Goal: Find specific page/section: Find specific page/section

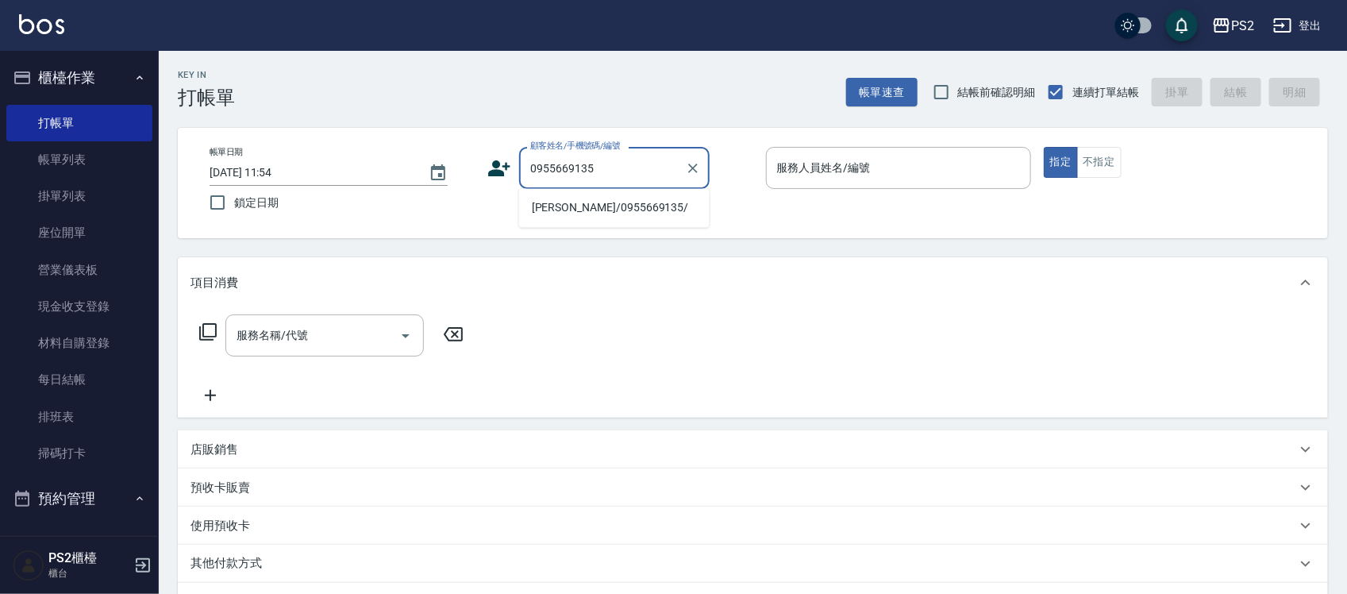
click at [624, 216] on li "[PERSON_NAME]/0955669135/" at bounding box center [614, 208] width 190 height 26
type input "[PERSON_NAME]/0955669135/"
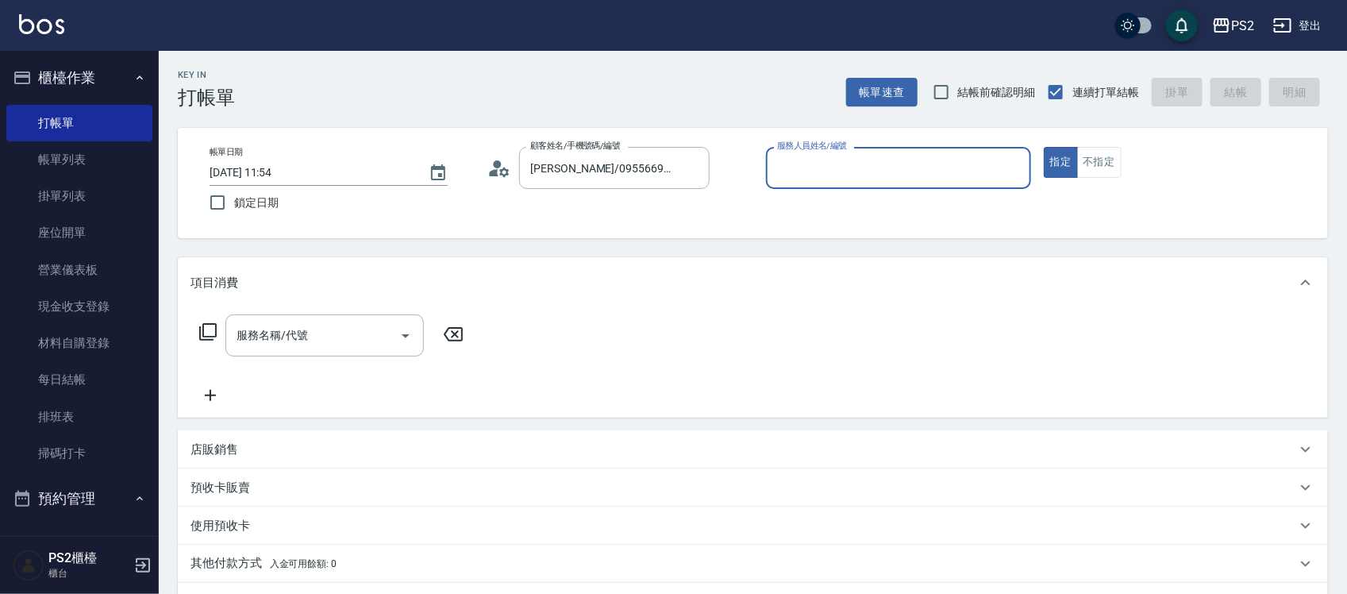
click at [502, 167] on icon at bounding box center [499, 168] width 24 height 24
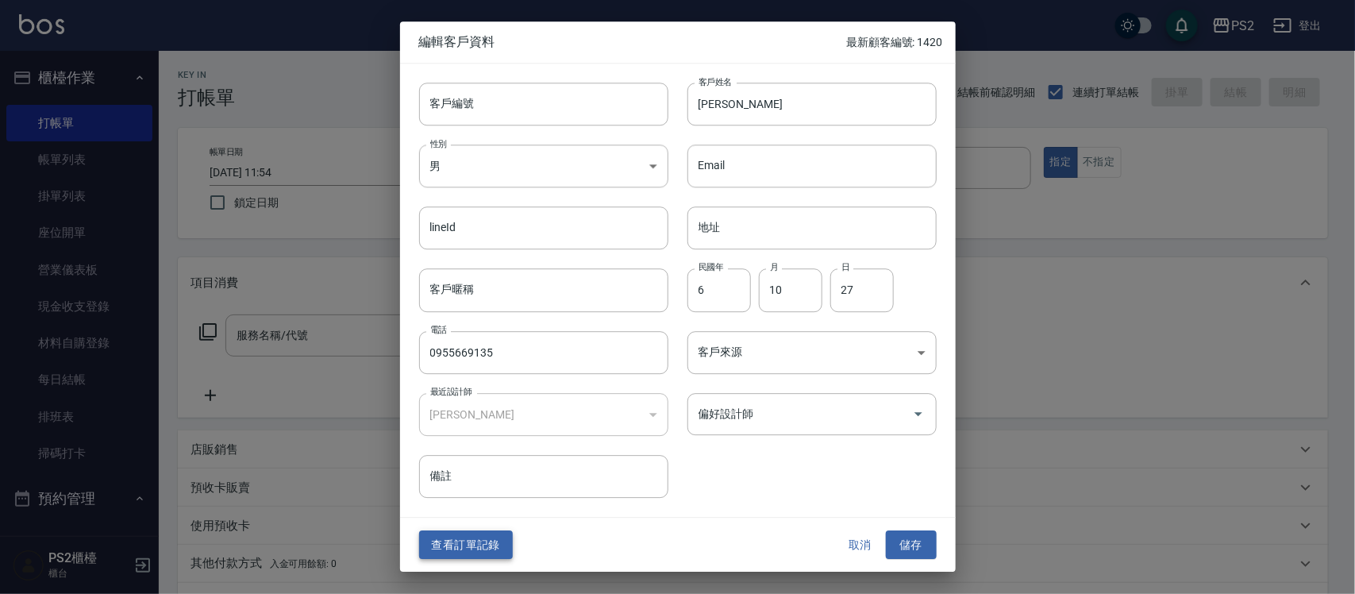
click at [451, 553] on button "查看訂單記錄" at bounding box center [466, 544] width 94 height 29
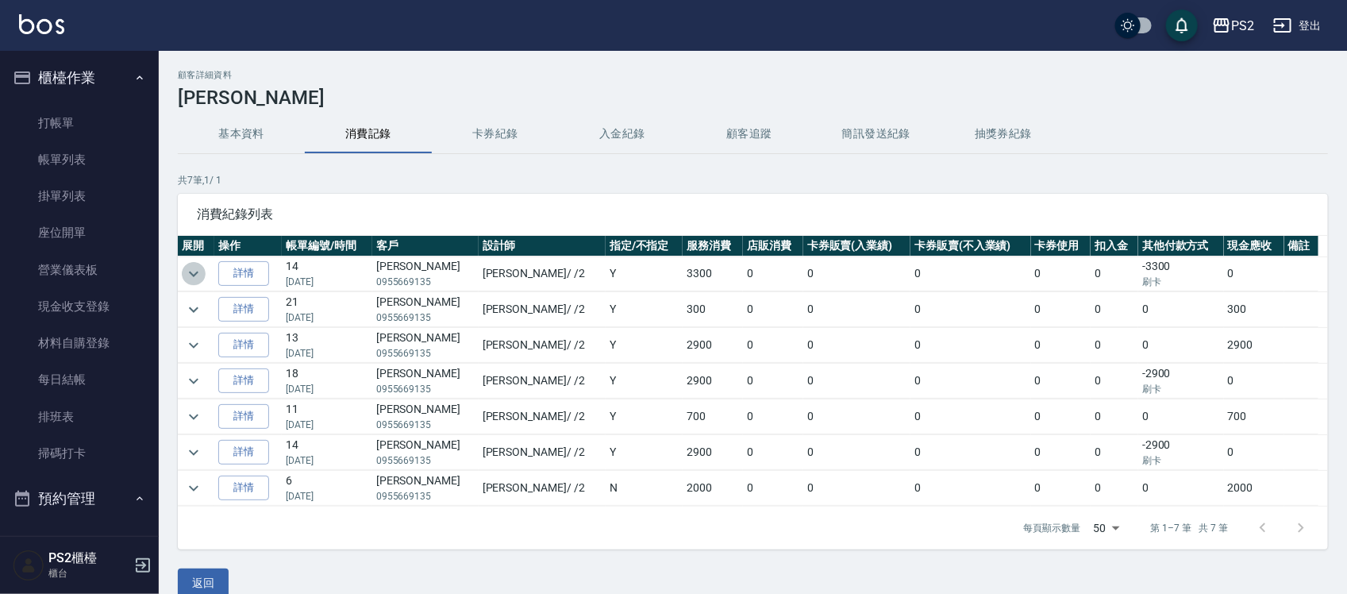
click at [199, 280] on icon "expand row" at bounding box center [193, 273] width 19 height 19
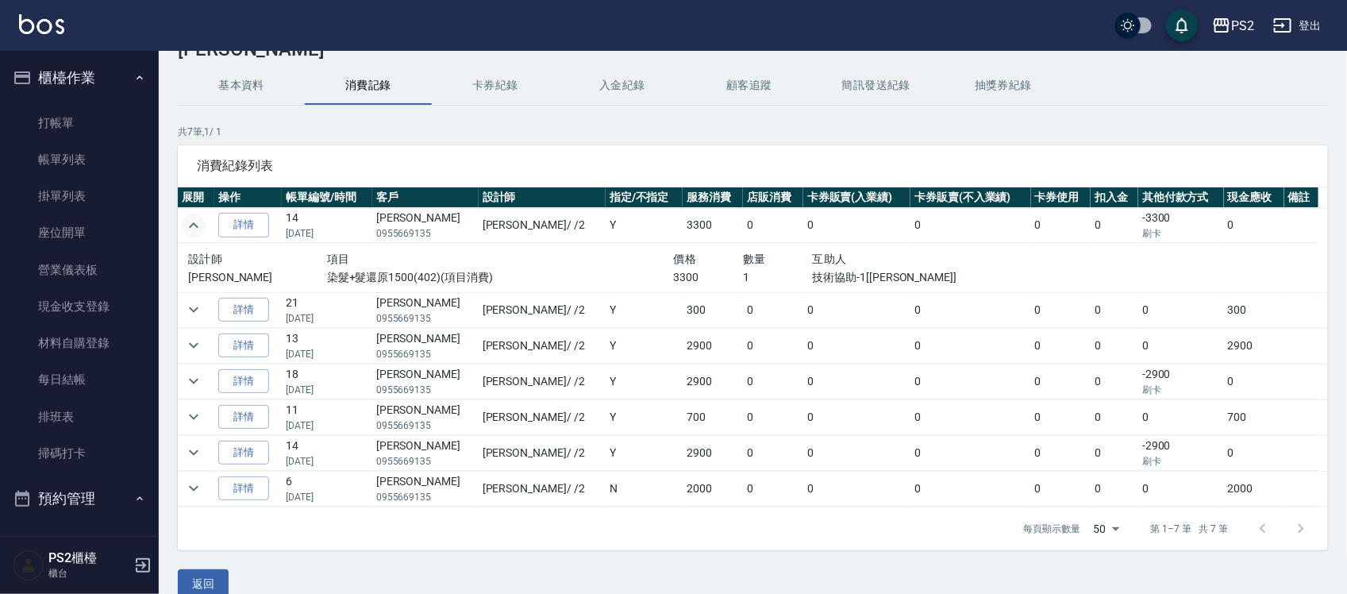
scroll to position [74, 0]
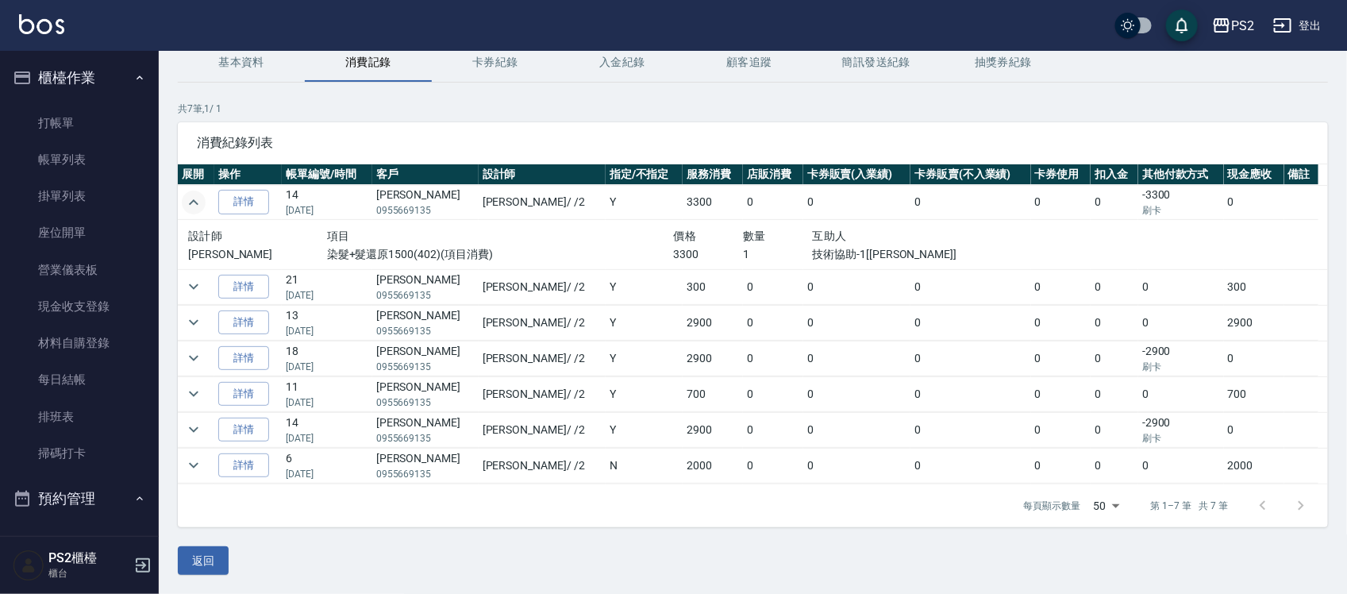
click at [204, 325] on td at bounding box center [196, 322] width 37 height 35
click at [201, 323] on icon "expand row" at bounding box center [193, 322] width 19 height 19
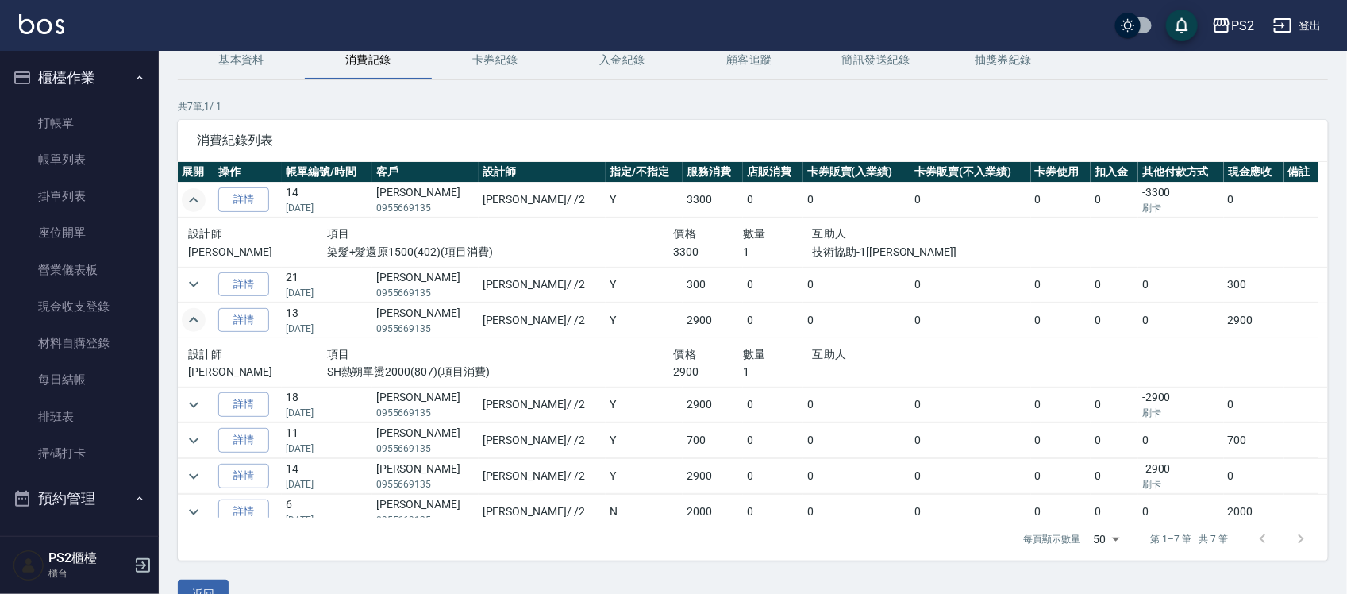
click at [368, 328] on p "[DATE]" at bounding box center [327, 328] width 83 height 14
click at [189, 394] on button "expand row" at bounding box center [194, 405] width 24 height 24
